Goal: Task Accomplishment & Management: Complete application form

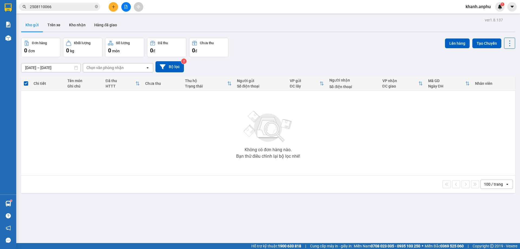
click at [125, 9] on button at bounding box center [125, 6] width 9 height 9
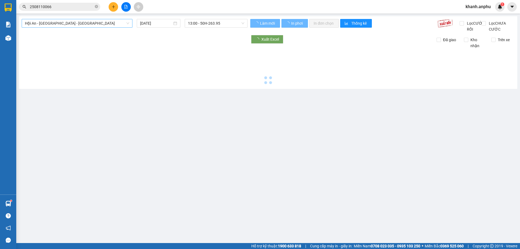
click at [55, 27] on span "Hội An - [GEOGRAPHIC_DATA] - [GEOGRAPHIC_DATA]" at bounding box center [77, 23] width 104 height 8
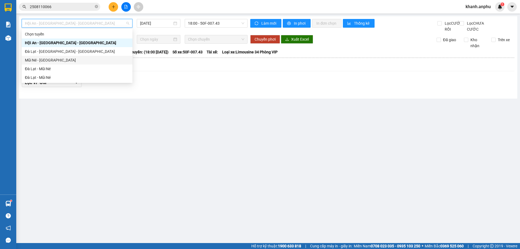
click at [50, 58] on div "Mũi Né - [GEOGRAPHIC_DATA]" at bounding box center [77, 60] width 104 height 6
type input "[DATE]"
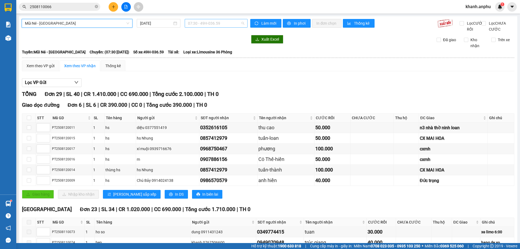
click at [224, 21] on span "07:30 - 49H-036.59" at bounding box center [216, 23] width 56 height 8
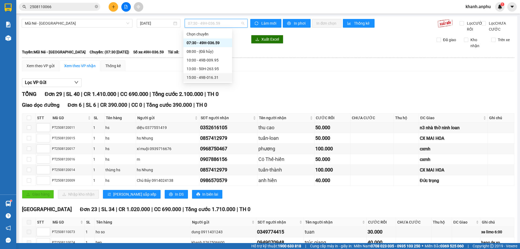
click at [213, 76] on div "15:00 - 49B-016.31" at bounding box center [207, 77] width 42 height 6
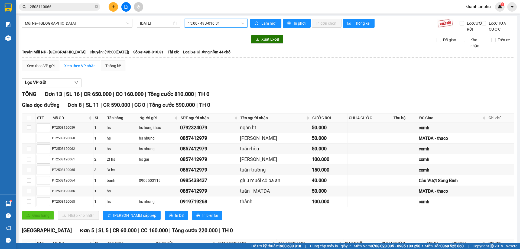
scroll to position [91, 0]
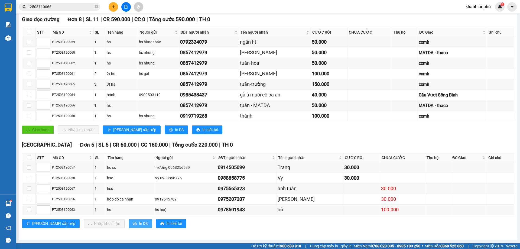
click at [139, 224] on span "In DS" at bounding box center [143, 223] width 9 height 6
click at [29, 157] on input "checkbox" at bounding box center [29, 157] width 4 height 4
checkbox input "true"
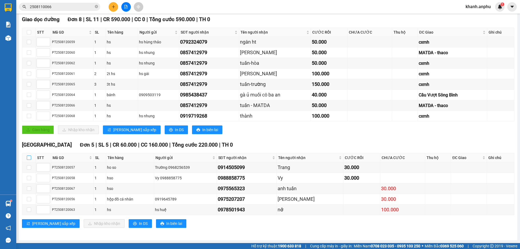
checkbox input "true"
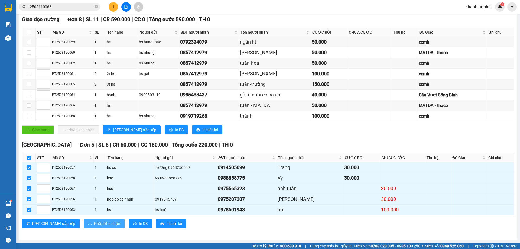
click at [88, 222] on icon "download" at bounding box center [90, 223] width 4 height 4
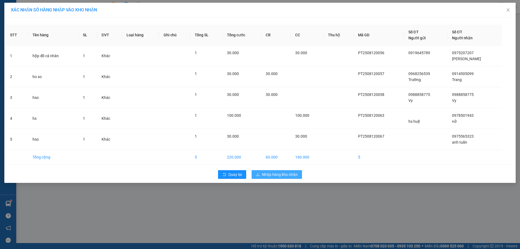
click at [266, 177] on span "Nhập hàng kho nhận" at bounding box center [280, 174] width 36 height 6
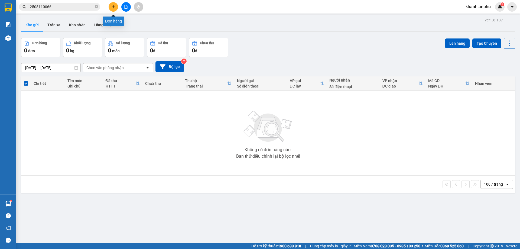
click at [112, 6] on icon "plus" at bounding box center [114, 7] width 4 height 4
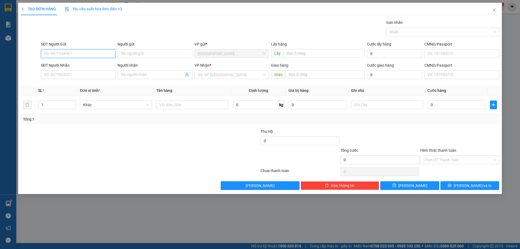
click at [86, 56] on input "SĐT Người Gửi" at bounding box center [78, 53] width 74 height 9
click at [71, 55] on input "SĐT Người Gửi" at bounding box center [78, 53] width 74 height 9
type input "0923306318"
click at [74, 73] on input "SĐT Người Nhận" at bounding box center [78, 74] width 74 height 9
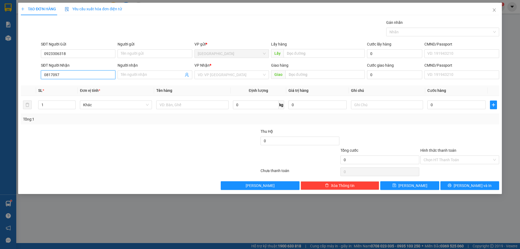
click at [76, 73] on input "0817097" at bounding box center [78, 74] width 74 height 9
click at [76, 74] on input "0817097" at bounding box center [78, 74] width 74 height 9
type input "0817097275"
click at [204, 76] on input "search" at bounding box center [230, 75] width 64 height 8
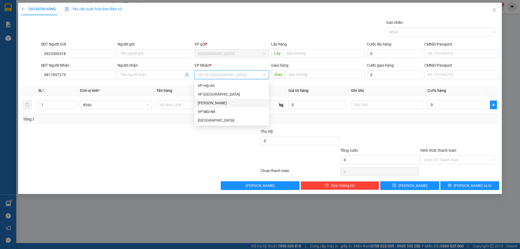
click at [209, 102] on div "[PERSON_NAME]" at bounding box center [232, 103] width 68 height 6
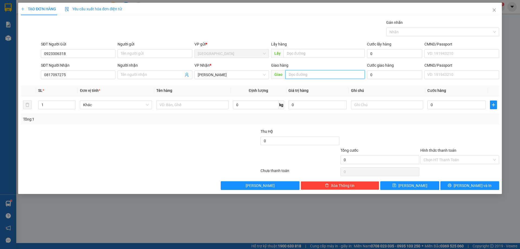
click at [299, 77] on input "text" at bounding box center [324, 74] width 79 height 9
type input "120NDC"
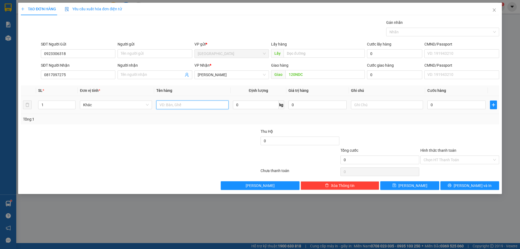
click at [204, 105] on input "text" at bounding box center [192, 104] width 72 height 9
type input "Hộp nhỏ - [GEOGRAPHIC_DATA]"
click at [451, 107] on input "0" at bounding box center [456, 104] width 58 height 9
type input "3"
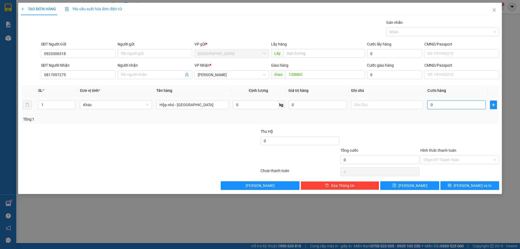
type input "3"
type input "30"
type input "30.000"
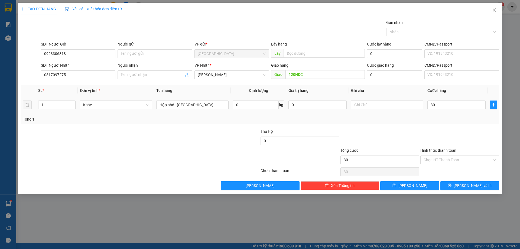
type input "30.000"
click at [442, 119] on div "Tổng: 1" at bounding box center [260, 119] width 474 height 6
click at [452, 157] on input "Hình thức thanh toán" at bounding box center [457, 160] width 68 height 8
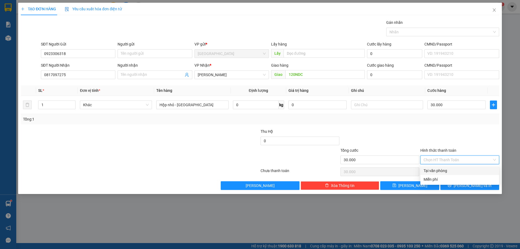
click at [448, 169] on div "Tại văn phòng" at bounding box center [459, 171] width 72 height 6
type input "0"
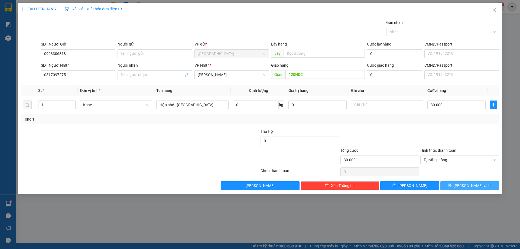
click at [474, 188] on span "[PERSON_NAME] và In" at bounding box center [472, 185] width 38 height 6
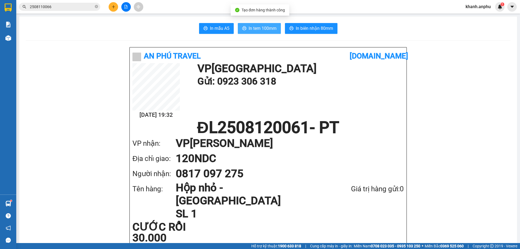
click at [253, 27] on span "In tem 100mm" at bounding box center [262, 28] width 28 height 7
click at [267, 25] on span "In tem 100mm" at bounding box center [262, 28] width 28 height 7
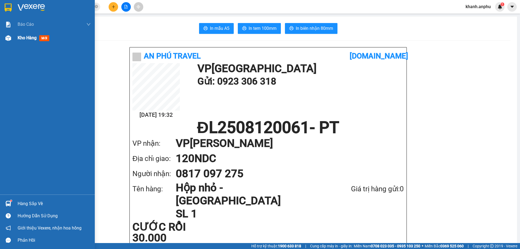
click at [11, 39] on div at bounding box center [8, 37] width 9 height 9
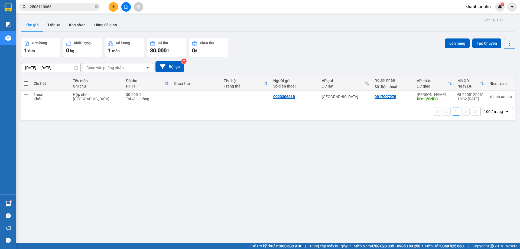
click at [288, 45] on div "Đơn hàng 1 đơn Khối lượng 0 kg Số lượng 1 món Đã thu 30.000 đ Chưa thu 0 đ Lên …" at bounding box center [268, 47] width 494 height 19
